Goal: Use online tool/utility

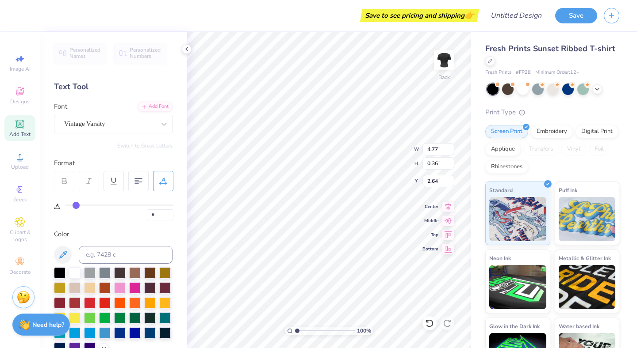
scroll to position [0, 2]
type input "1.34"
type input "1.11"
type input "4.02"
type input "0"
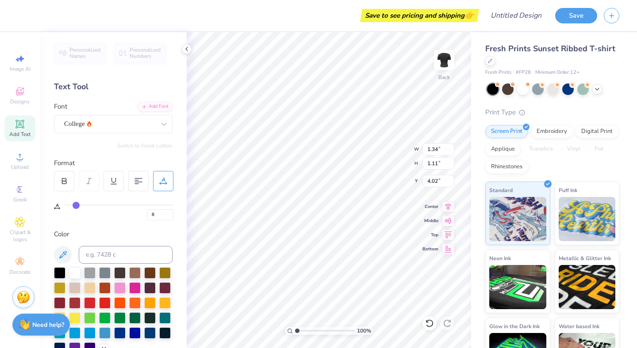
type input "0"
type input "8"
type input "4.77"
type input "0.36"
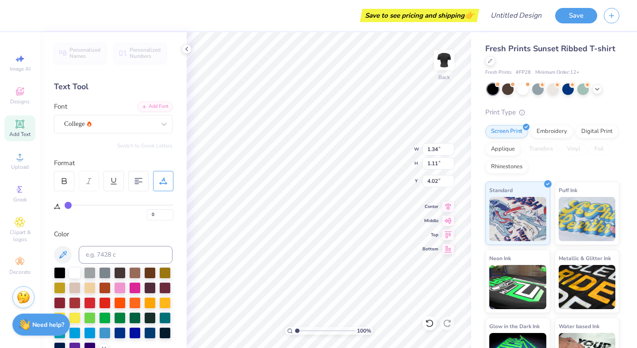
type input "2.64"
type textarea "Cornell"
